Goal: Navigation & Orientation: Find specific page/section

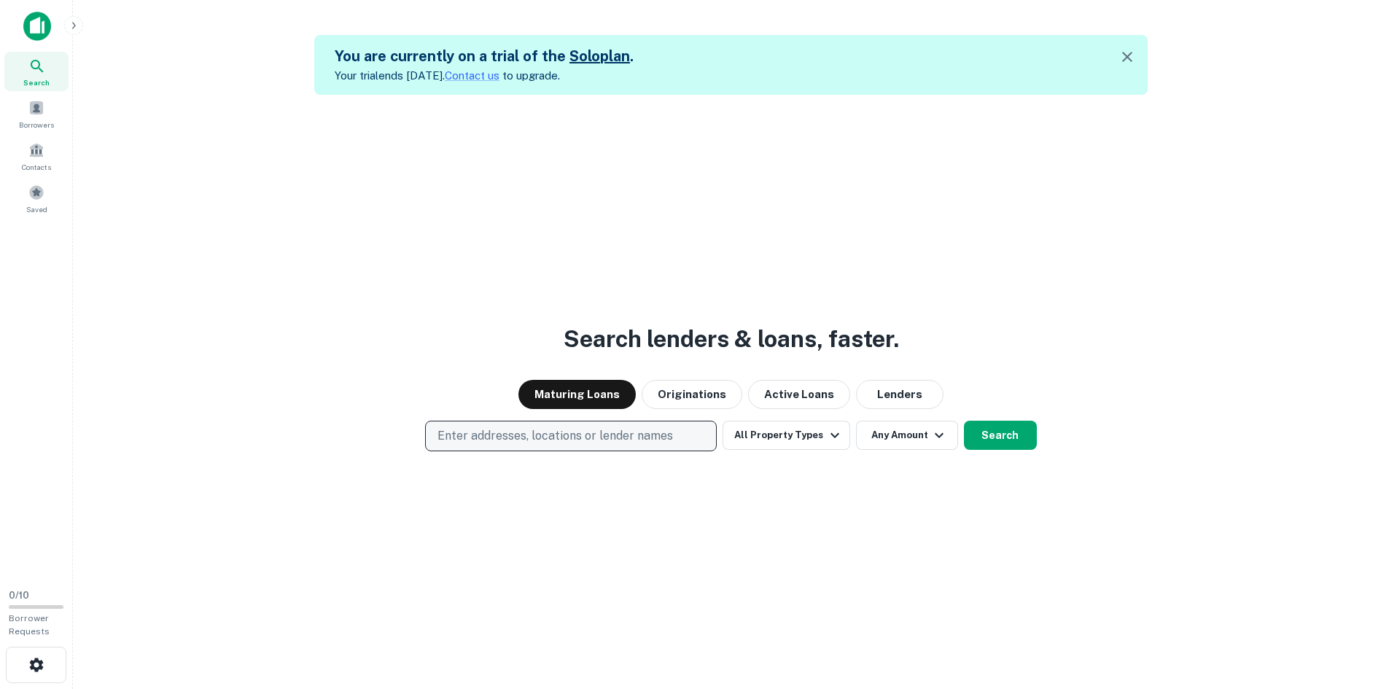
click at [597, 440] on p "Enter addresses, locations or lender names" at bounding box center [554, 435] width 235 height 17
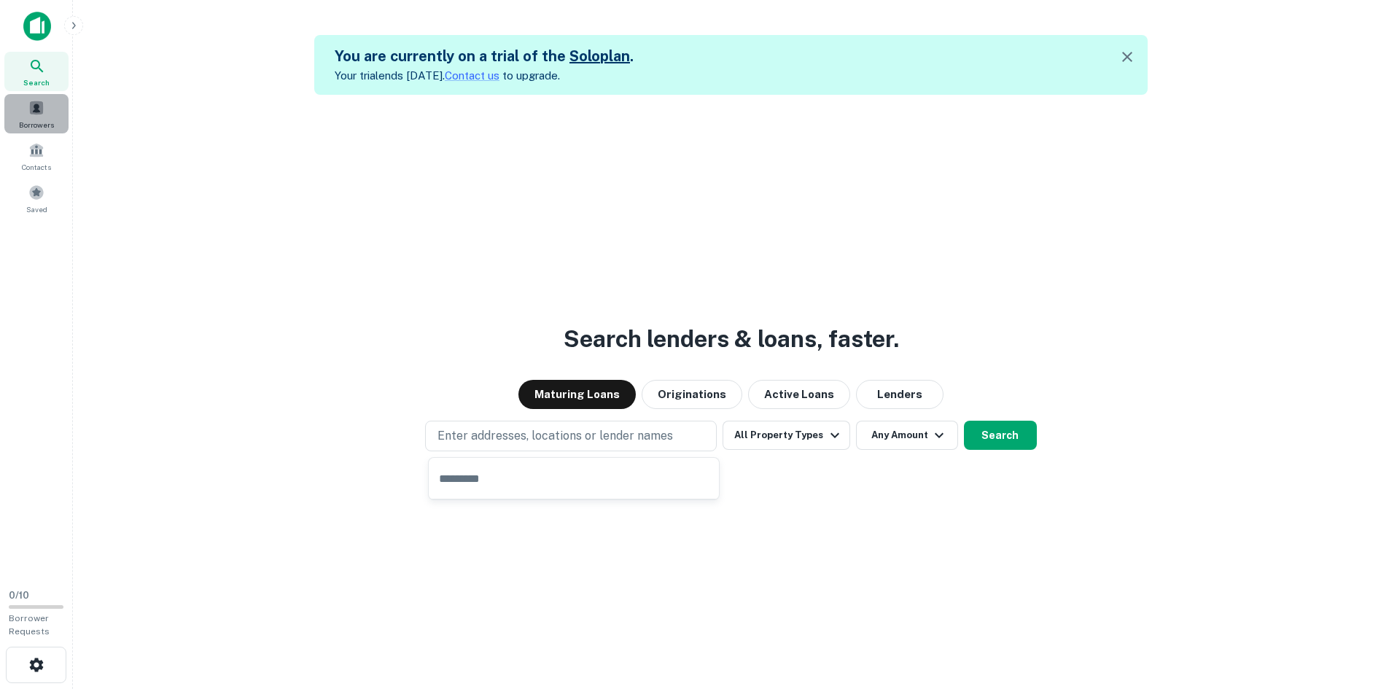
click at [42, 107] on span at bounding box center [36, 108] width 16 height 16
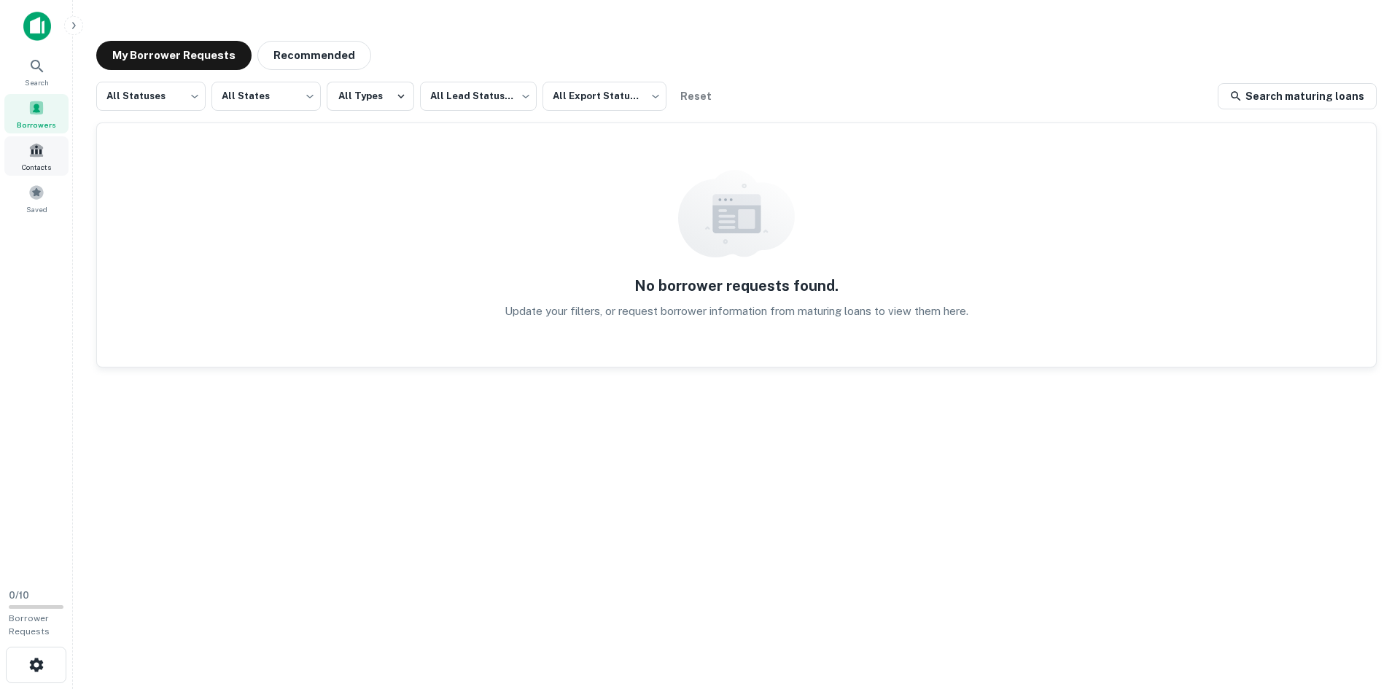
click at [27, 160] on div "Contacts" at bounding box center [36, 155] width 64 height 39
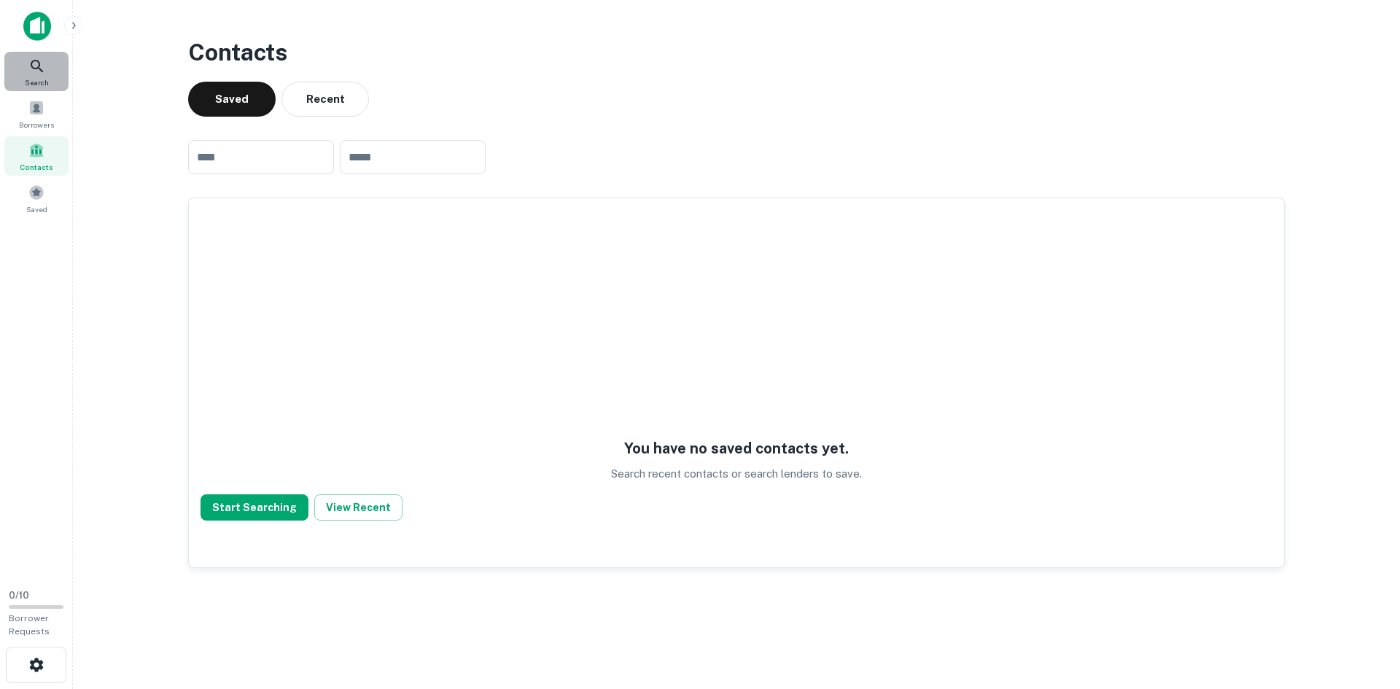
click at [31, 64] on icon at bounding box center [37, 66] width 12 height 12
